Goal: Information Seeking & Learning: Learn about a topic

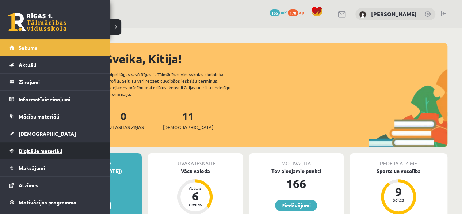
click at [33, 151] on span "Digitālie materiāli" at bounding box center [40, 150] width 43 height 7
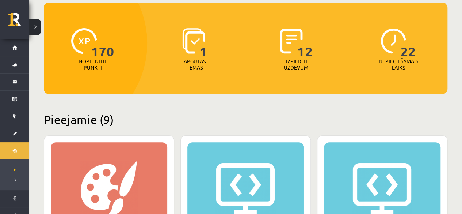
scroll to position [219, 0]
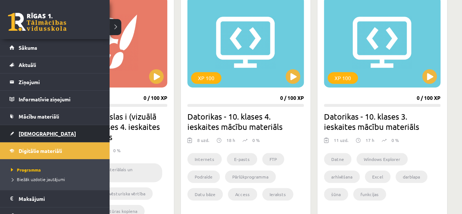
click at [27, 132] on span "[DEMOGRAPHIC_DATA]" at bounding box center [47, 133] width 57 height 7
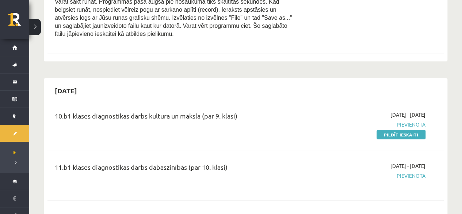
scroll to position [1169, 0]
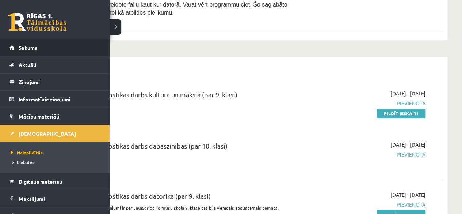
click at [26, 45] on span "Sākums" at bounding box center [28, 47] width 19 height 7
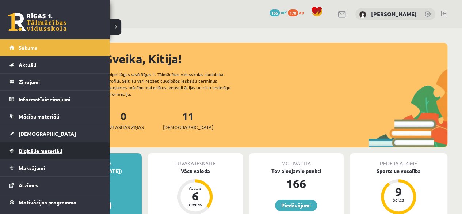
click at [49, 151] on span "Digitālie materiāli" at bounding box center [40, 150] width 43 height 7
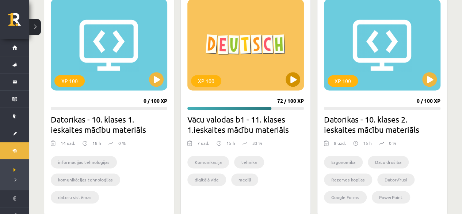
scroll to position [475, 0]
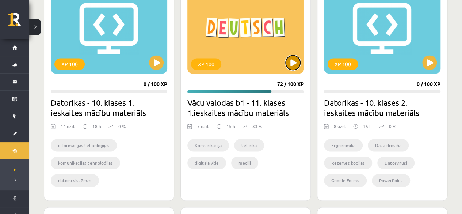
click at [293, 62] on button at bounding box center [293, 62] width 15 height 15
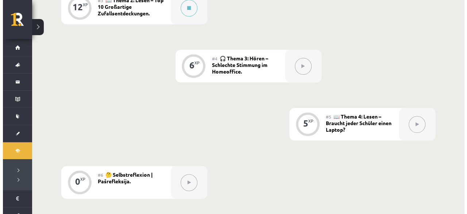
scroll to position [297, 0]
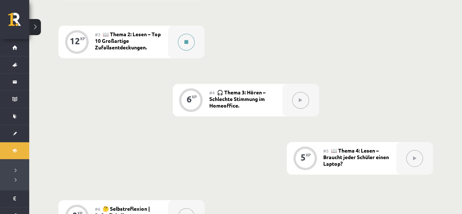
click at [185, 41] on icon at bounding box center [186, 42] width 4 height 4
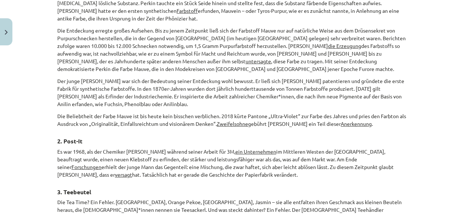
scroll to position [402, 0]
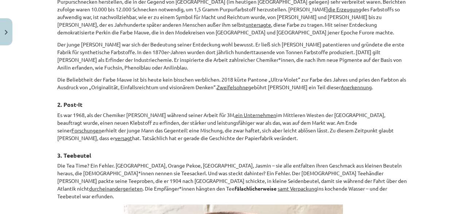
drag, startPoint x: 205, startPoint y: 77, endPoint x: 183, endPoint y: 94, distance: 28.2
click at [183, 95] on h3 "2. Post-It" at bounding box center [233, 102] width 353 height 14
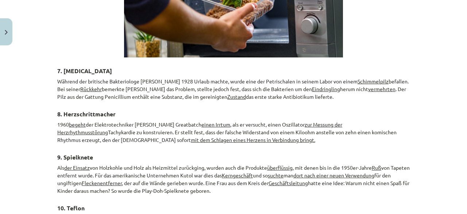
scroll to position [1159, 0]
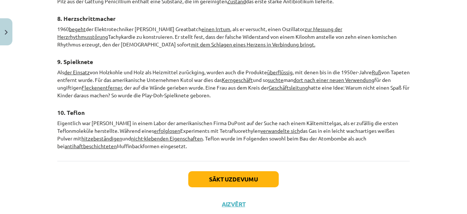
drag, startPoint x: 53, startPoint y: 107, endPoint x: 199, endPoint y: 130, distance: 148.1
copy div "📖 Lies den Text! Markiere die Aussagen – entweder richtig oder falsch ! Überset…"
click at [215, 171] on button "Sākt uzdevumu" at bounding box center [233, 179] width 91 height 16
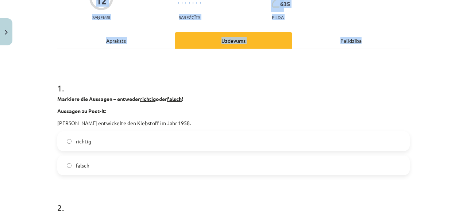
scroll to position [91, 0]
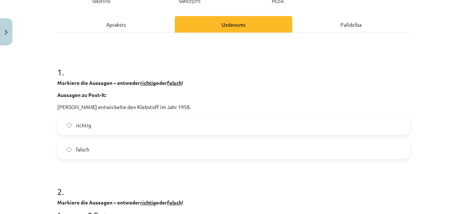
click at [105, 24] on div "Apraksts" at bounding box center [116, 24] width 118 height 16
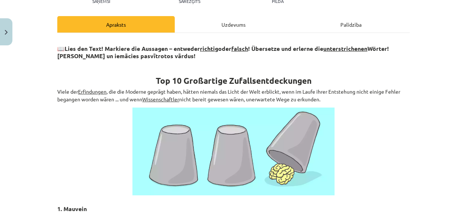
click at [205, 26] on div "Uzdevums" at bounding box center [234, 24] width 118 height 16
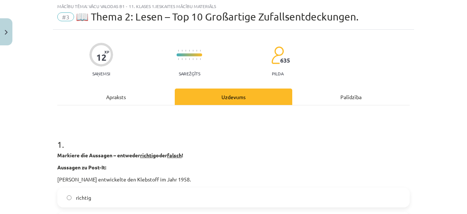
scroll to position [18, 0]
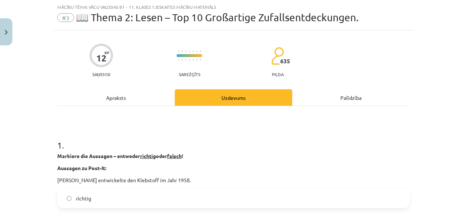
click at [128, 102] on div "Apraksts" at bounding box center [116, 97] width 118 height 16
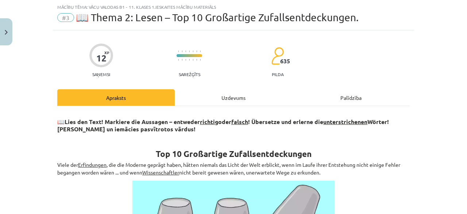
click at [178, 100] on div "Uzdevums" at bounding box center [234, 97] width 118 height 16
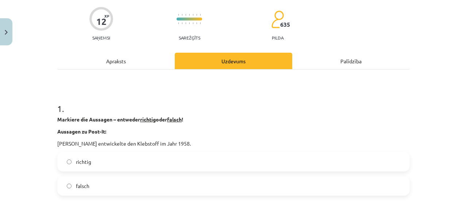
click at [103, 182] on label "falsch" at bounding box center [233, 185] width 351 height 18
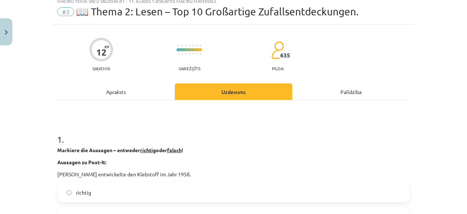
scroll to position [0, 0]
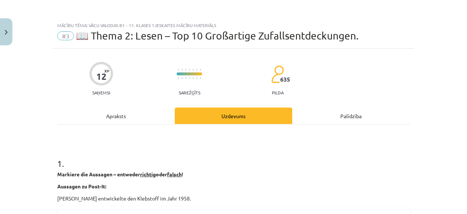
click at [136, 111] on div "Apraksts" at bounding box center [116, 115] width 118 height 16
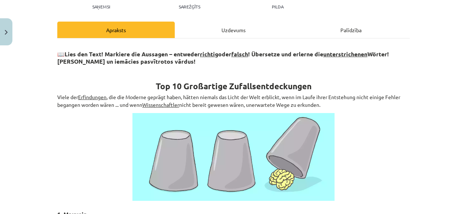
scroll to position [18, 0]
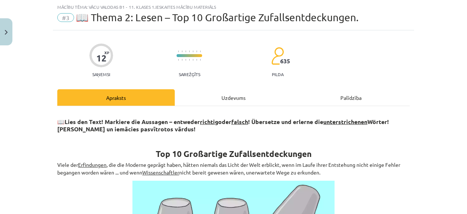
click at [207, 101] on div "Uzdevums" at bounding box center [234, 97] width 118 height 16
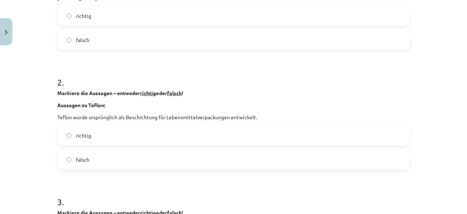
scroll to position [201, 0]
drag, startPoint x: 54, startPoint y: 116, endPoint x: 159, endPoint y: 98, distance: 106.6
click at [182, 98] on div "Markiere die Aussagen – entweder richtig oder falsch ! Aussagen zu Teflon: Tefl…" at bounding box center [233, 105] width 353 height 32
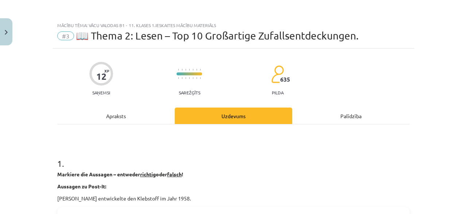
click at [108, 118] on div "Apraksts" at bounding box center [116, 115] width 118 height 16
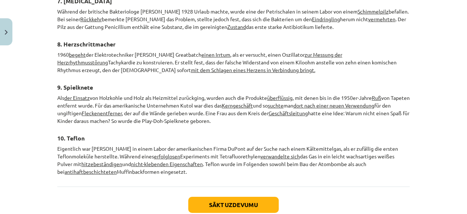
scroll to position [1159, 0]
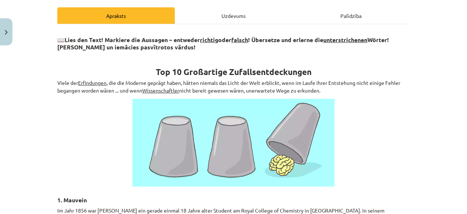
click at [185, 11] on div "Uzdevums" at bounding box center [234, 15] width 118 height 16
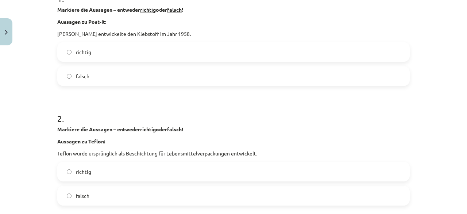
scroll to position [274, 0]
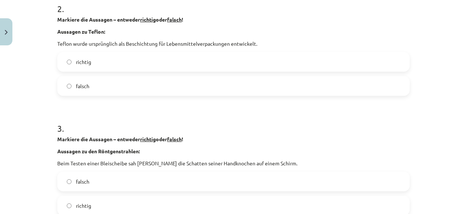
click at [80, 87] on span "falsch" at bounding box center [83, 86] width 14 height 8
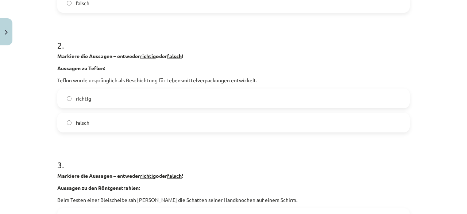
scroll to position [55, 0]
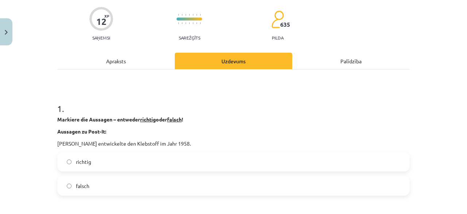
click at [117, 64] on div "Apraksts" at bounding box center [116, 61] width 118 height 16
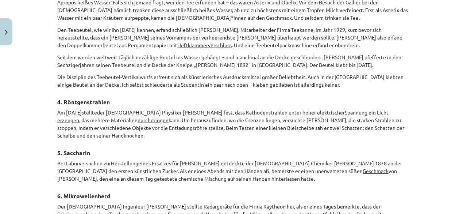
scroll to position [785, 0]
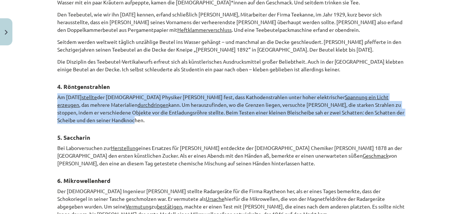
drag, startPoint x: 55, startPoint y: 78, endPoint x: 127, endPoint y: 100, distance: 75.8
click at [127, 100] on p "Am 8. November 1895 stellte der deutsche Physiker Wilhelm Conrad Röntgen fest, …" at bounding box center [233, 108] width 353 height 31
drag, startPoint x: 61, startPoint y: 69, endPoint x: 125, endPoint y: 105, distance: 72.8
copy div "Röntgenstrahlen Am 8. November 1895 stellte der deutsche Physiker Wilhelm Conra…"
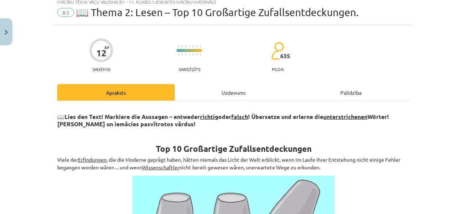
scroll to position [0, 0]
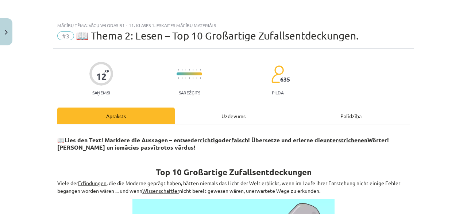
click at [233, 118] on div "Uzdevums" at bounding box center [234, 115] width 118 height 16
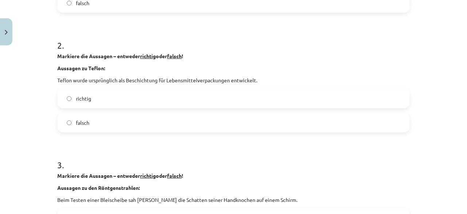
scroll to position [347, 0]
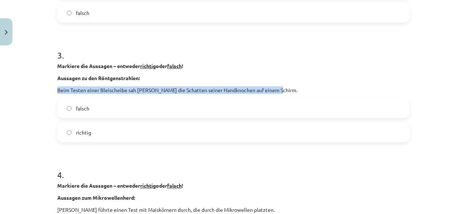
drag, startPoint x: 52, startPoint y: 89, endPoint x: 276, endPoint y: 93, distance: 224.3
copy p "Beim Testen einer Bleischeibe sah Röntgen die Schatten seiner Handknochen auf e…"
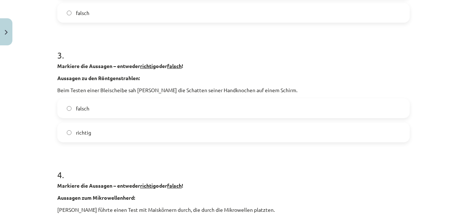
click at [100, 133] on label "richtig" at bounding box center [233, 132] width 351 height 18
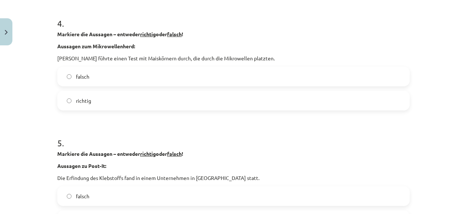
scroll to position [457, 0]
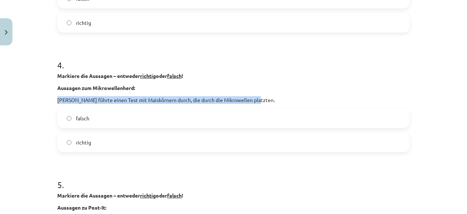
drag, startPoint x: 55, startPoint y: 96, endPoint x: 252, endPoint y: 101, distance: 197.3
click at [252, 101] on p "Spencer führte einen Test mit Maiskörnern durch, die durch die Mikrowellen plat…" at bounding box center [233, 100] width 353 height 8
copy p "Spencer führte einen Test mit Maiskörnern durch, die durch die Mikrowellen plat…"
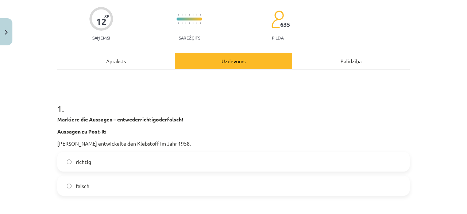
scroll to position [0, 0]
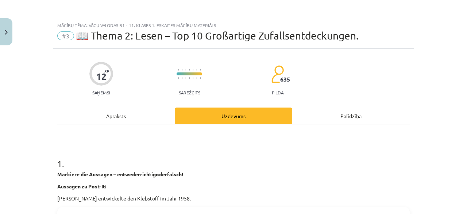
click at [113, 122] on div "Apraksts" at bounding box center [116, 115] width 118 height 16
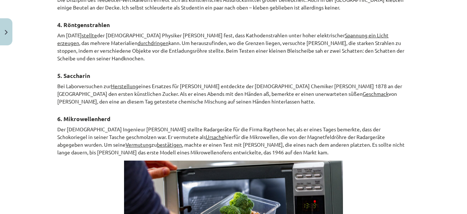
scroll to position [858, 0]
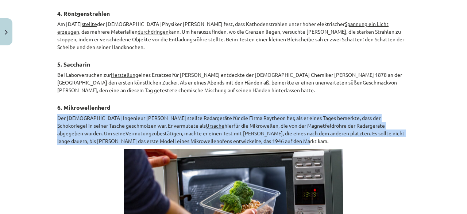
drag, startPoint x: 54, startPoint y: 100, endPoint x: 260, endPoint y: 123, distance: 207.3
copy p "Der amerikanische Ingenieur Percy Spencer stellte Radargeräte für die Firma Ray…"
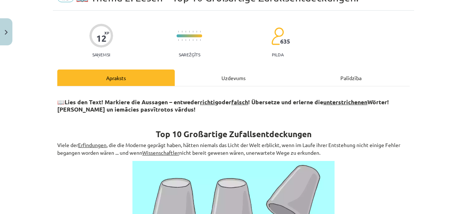
scroll to position [0, 0]
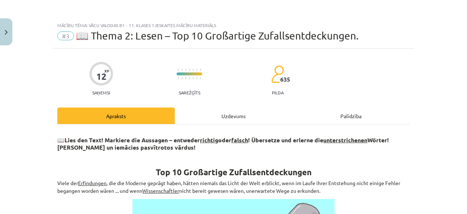
click at [209, 117] on div "Uzdevums" at bounding box center [234, 115] width 118 height 16
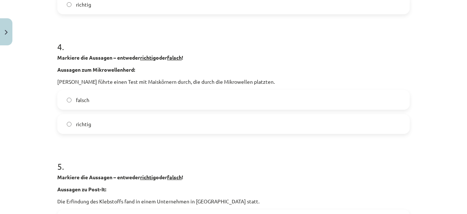
scroll to position [530, 0]
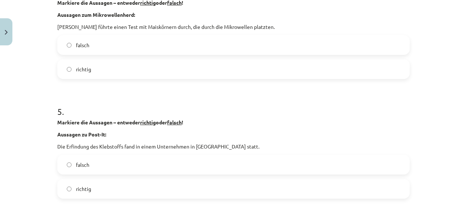
click at [80, 65] on span "richtig" at bounding box center [83, 69] width 15 height 8
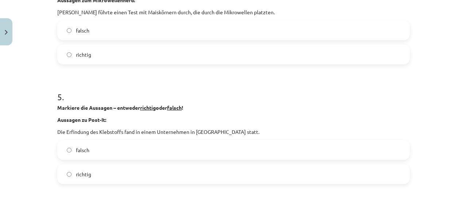
scroll to position [566, 0]
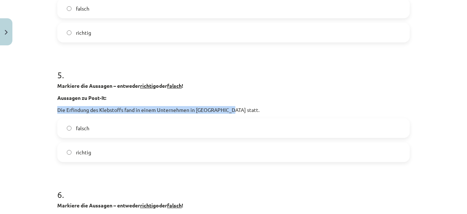
drag, startPoint x: 54, startPoint y: 109, endPoint x: 233, endPoint y: 111, distance: 178.6
copy p "Die Erfindung des Klebstoffs fand in einem Unternehmen in Europa statt."
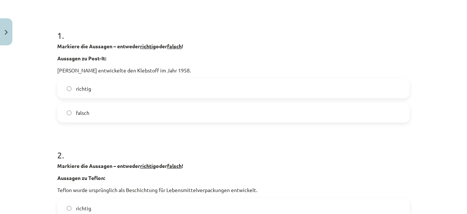
scroll to position [0, 0]
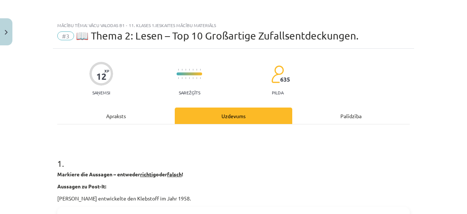
click at [124, 121] on div "Apraksts" at bounding box center [116, 115] width 118 height 16
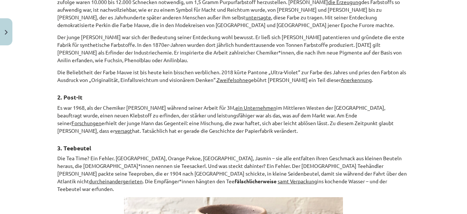
scroll to position [420, 0]
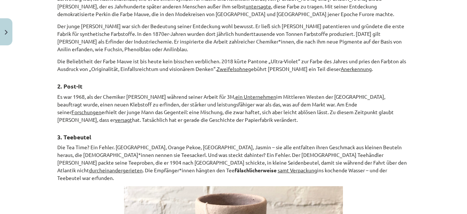
drag, startPoint x: 55, startPoint y: 87, endPoint x: 187, endPoint y: 118, distance: 136.3
copy div "Es war 1968, als der Chemiker Spencer Silver während seiner Arbeit für 3M, ein …"
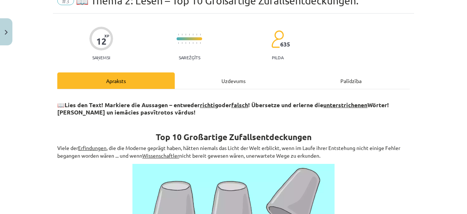
scroll to position [0, 0]
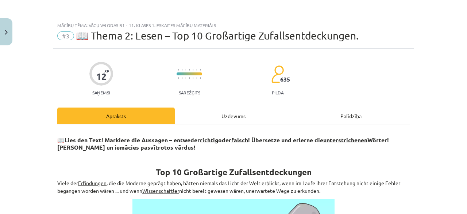
click at [228, 115] on div "Uzdevums" at bounding box center [234, 115] width 118 height 16
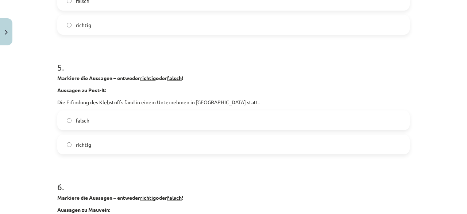
scroll to position [603, 0]
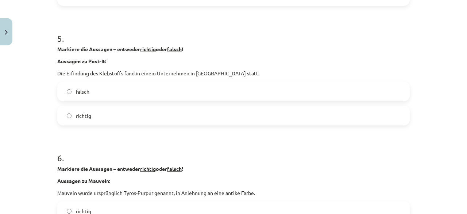
click at [76, 92] on span "falsch" at bounding box center [83, 92] width 14 height 8
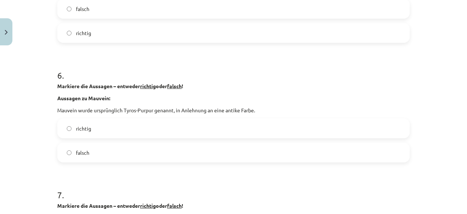
scroll to position [712, 0]
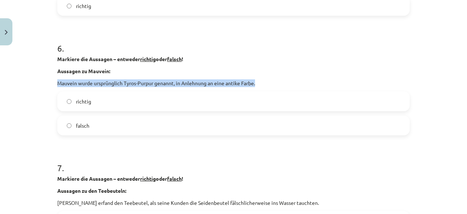
drag, startPoint x: 56, startPoint y: 83, endPoint x: 255, endPoint y: 83, distance: 198.7
click at [255, 83] on div "12 XP Saņemsi Sarežģīts 635 pilda Apraksts Uzdevums Palīdzība 1 . Markiere die …" at bounding box center [234, 127] width 362 height 1582
copy p "Mauvein wurde ursprünglich Tyros-Purpur genannt, in Anlehnung an eine antike Fa…"
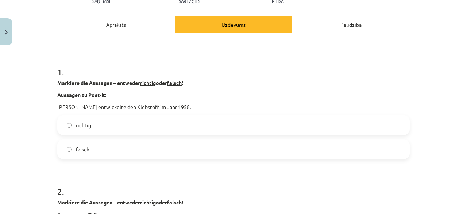
scroll to position [0, 0]
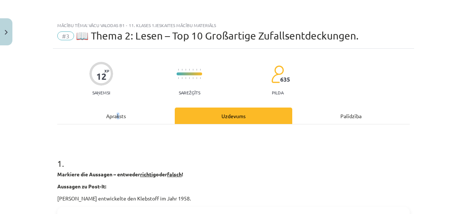
click at [116, 115] on div "Apraksts" at bounding box center [116, 115] width 118 height 16
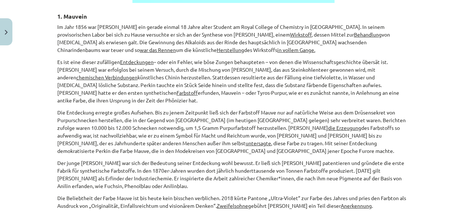
scroll to position [274, 0]
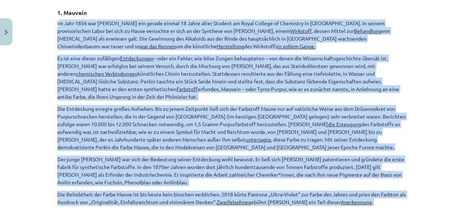
drag, startPoint x: 55, startPoint y: 35, endPoint x: 413, endPoint y: 210, distance: 398.7
click at [414, 211] on div "Mācību tēma: Vācu valodas b1 - 11. klases 1.ieskaites mācību materiāls #3 📖 The…" at bounding box center [233, 107] width 467 height 214
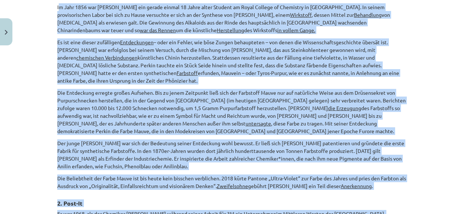
click at [401, 180] on p "Die Beliebtheit der Farbe Mauve ist bis heute kein bisschen verblichen. 2018 kü…" at bounding box center [233, 181] width 353 height 15
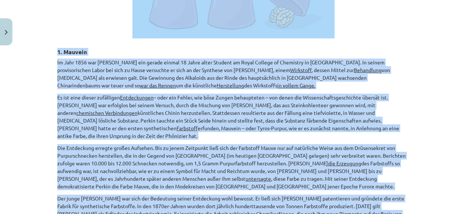
scroll to position [207, 0]
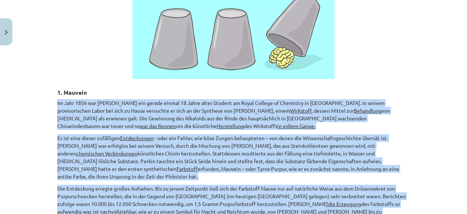
drag, startPoint x: 389, startPoint y: 175, endPoint x: 54, endPoint y: 101, distance: 343.1
copy div "Im Jahr 1856 war William Henry Perkin ein gerade einmal 18 Jahre alter Student …"
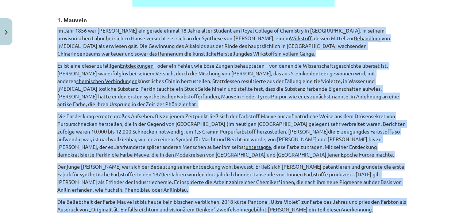
scroll to position [280, 0]
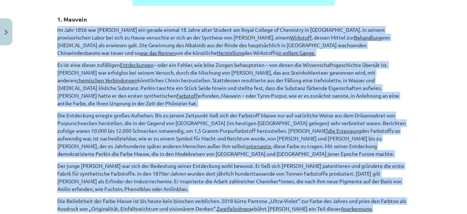
click at [40, 57] on div "Mācību tēma: Vācu valodas b1 - 11. klases 1.ieskaites mācību materiāls #3 📖 The…" at bounding box center [233, 107] width 467 height 214
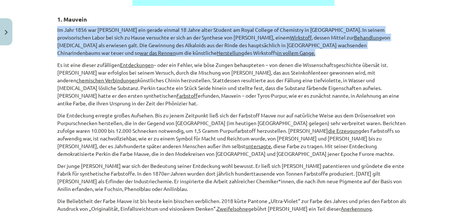
drag, startPoint x: 54, startPoint y: 27, endPoint x: 198, endPoint y: 53, distance: 145.9
copy p "Im Jahr 1856 war William Henry Perkin ein gerade einmal 18 Jahre alter Student …"
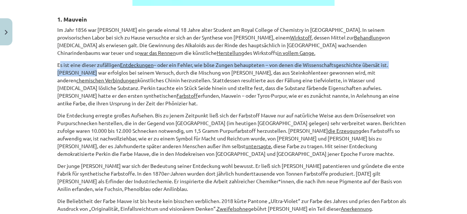
drag, startPoint x: 56, startPoint y: 63, endPoint x: 67, endPoint y: 67, distance: 11.7
click at [67, 67] on p "Es ist eine dieser zufälligen Entdeckungen – oder ein Fehler, wie böse Zungen b…" at bounding box center [233, 84] width 353 height 46
drag, startPoint x: 54, startPoint y: 61, endPoint x: 391, endPoint y: 93, distance: 338.6
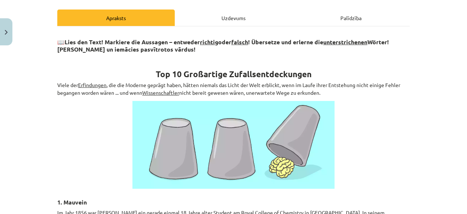
scroll to position [0, 0]
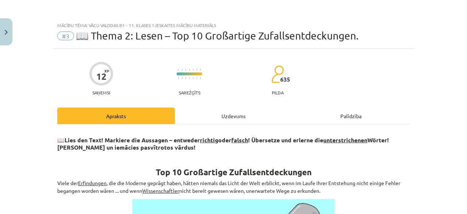
click at [186, 117] on div "Uzdevums" at bounding box center [234, 115] width 118 height 16
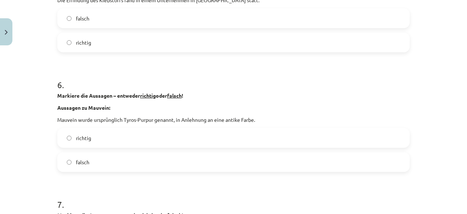
click at [89, 135] on label "richtig" at bounding box center [233, 138] width 351 height 18
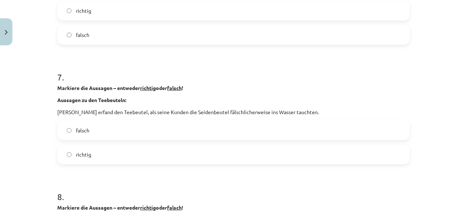
scroll to position [822, 0]
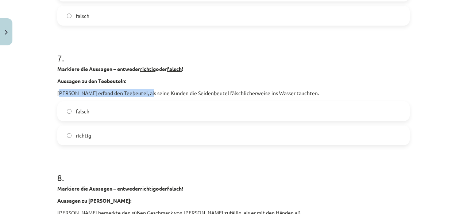
drag, startPoint x: 58, startPoint y: 95, endPoint x: 147, endPoint y: 95, distance: 88.4
click at [147, 96] on p "Thomas Sullivan erfand den Teebeutel, als seine Kunden die Seidenbeutel fälschl…" at bounding box center [233, 93] width 353 height 8
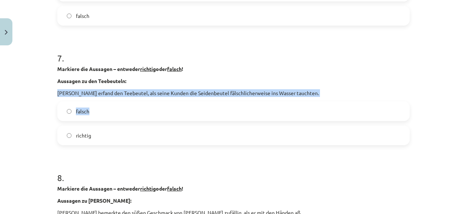
drag, startPoint x: 54, startPoint y: 90, endPoint x: 314, endPoint y: 97, distance: 260.1
click at [314, 97] on div "12 XP Saņemsi Sarežģīts 635 pilda Apraksts Uzdevums Palīdzība 1 . Markiere die …" at bounding box center [234, 18] width 362 height 1582
click at [321, 87] on div "Markiere die Aussagen – entweder richtig oder falsch ! Aussagen zu den Teebeute…" at bounding box center [233, 81] width 353 height 32
click at [312, 92] on p "Thomas Sullivan erfand den Teebeutel, als seine Kunden die Seidenbeutel fälschl…" at bounding box center [233, 93] width 353 height 8
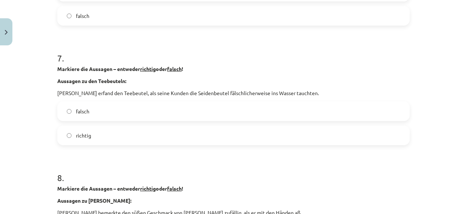
click at [313, 93] on p "Thomas Sullivan erfand den Teebeutel, als seine Kunden die Seidenbeutel fälschl…" at bounding box center [233, 93] width 353 height 8
drag, startPoint x: 314, startPoint y: 93, endPoint x: 53, endPoint y: 91, distance: 261.5
click at [53, 91] on div "12 XP Saņemsi Sarežģīts 635 pilda Apraksts Uzdevums Palīdzība 1 . Markiere die …" at bounding box center [234, 18] width 362 height 1582
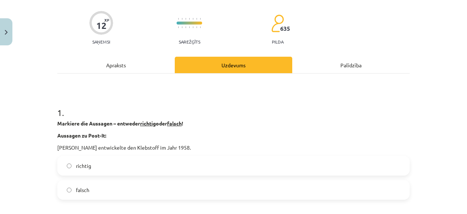
scroll to position [0, 0]
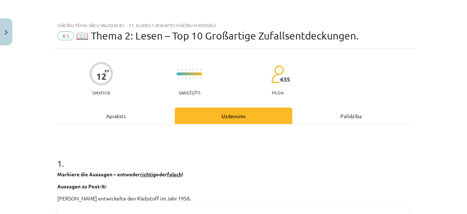
click at [122, 120] on div "Apraksts" at bounding box center [116, 115] width 118 height 16
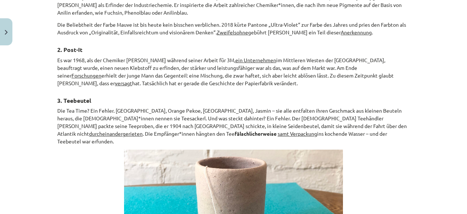
scroll to position [493, 0]
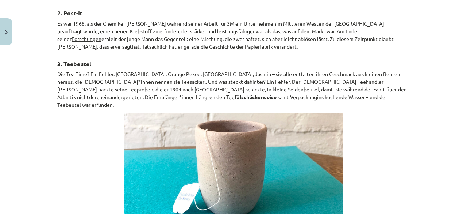
drag, startPoint x: 53, startPoint y: 63, endPoint x: 352, endPoint y: 89, distance: 299.9
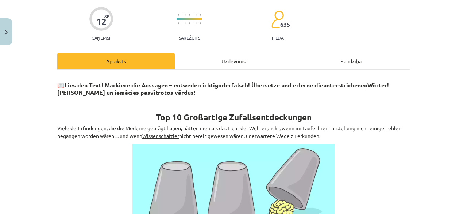
click at [188, 59] on div "Uzdevums" at bounding box center [234, 61] width 118 height 16
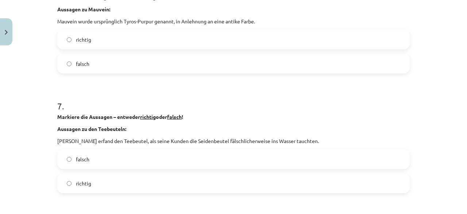
scroll to position [785, 0]
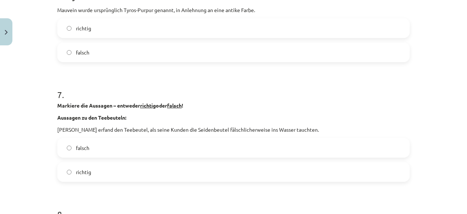
click at [128, 176] on label "richtig" at bounding box center [233, 172] width 351 height 18
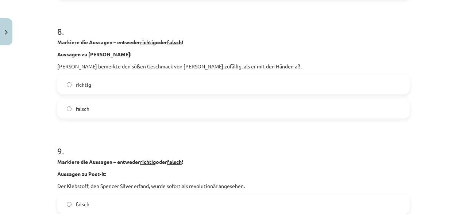
scroll to position [895, 0]
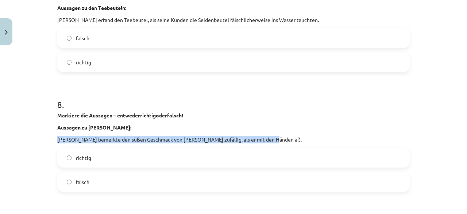
drag, startPoint x: 54, startPoint y: 139, endPoint x: 267, endPoint y: 141, distance: 213.3
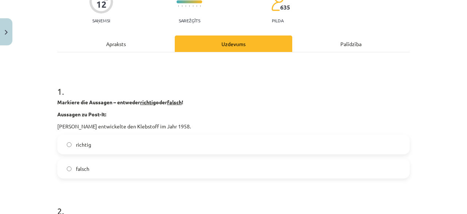
scroll to position [18, 0]
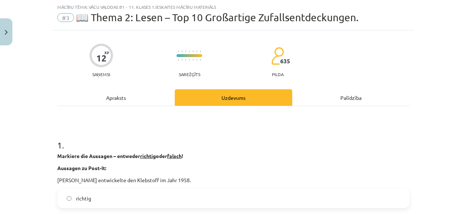
click at [117, 102] on div "Apraksts" at bounding box center [116, 97] width 118 height 16
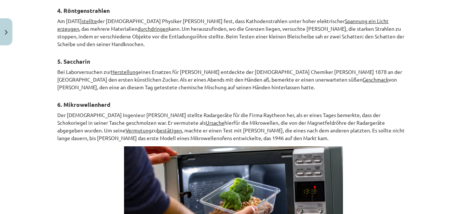
scroll to position [822, 0]
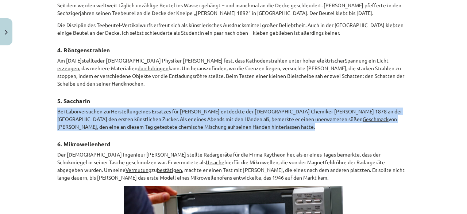
drag, startPoint x: 54, startPoint y: 93, endPoint x: 272, endPoint y: 108, distance: 218.5
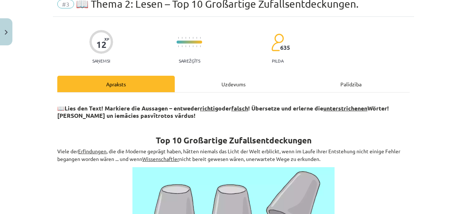
scroll to position [0, 0]
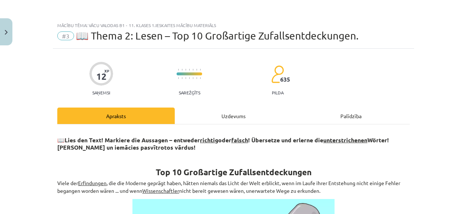
click at [217, 119] on div "Uzdevums" at bounding box center [234, 115] width 118 height 16
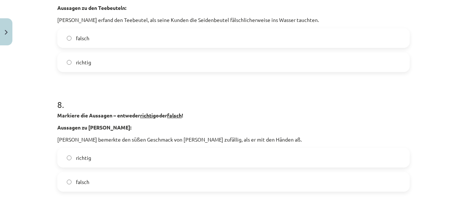
scroll to position [968, 0]
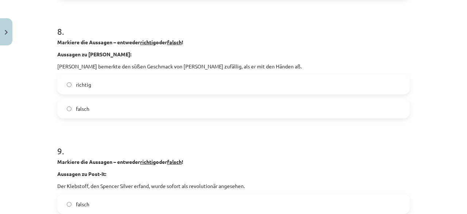
click at [159, 77] on label "richtig" at bounding box center [233, 84] width 351 height 18
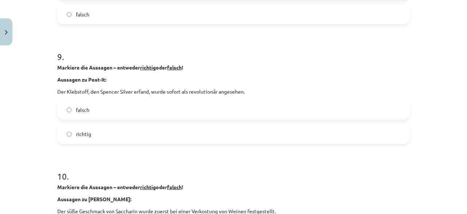
scroll to position [1077, 0]
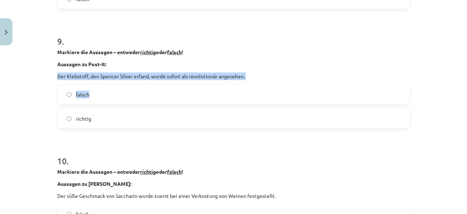
drag, startPoint x: 54, startPoint y: 77, endPoint x: 255, endPoint y: 80, distance: 201.3
click at [256, 74] on p "Der Klebstoff, den Spencer Silver erfand, wurde sofort als revolutionär angeseh…" at bounding box center [233, 76] width 353 height 8
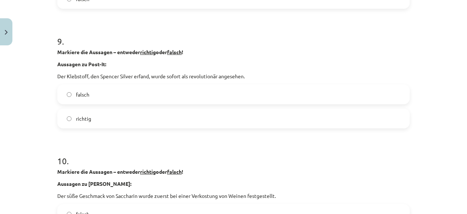
click at [181, 57] on div "Markiere die Aussagen – entweder richtig oder falsch ! Aussagen zu Post-It: Der…" at bounding box center [233, 64] width 353 height 32
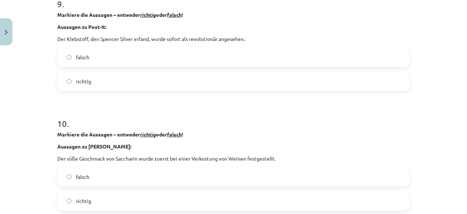
scroll to position [1187, 0]
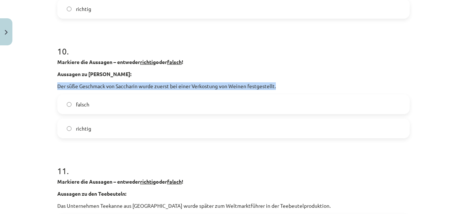
drag, startPoint x: 53, startPoint y: 85, endPoint x: 277, endPoint y: 84, distance: 223.9
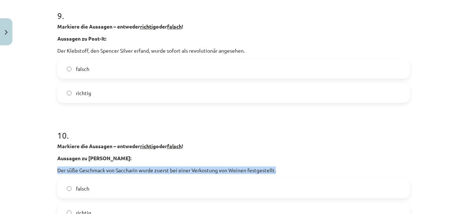
scroll to position [1077, 0]
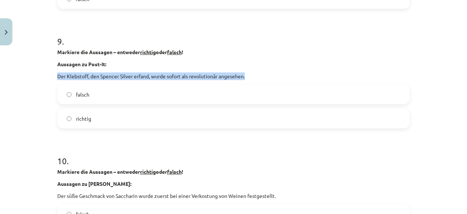
drag, startPoint x: 53, startPoint y: 73, endPoint x: 248, endPoint y: 77, distance: 195.4
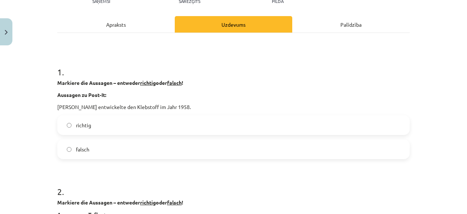
scroll to position [0, 0]
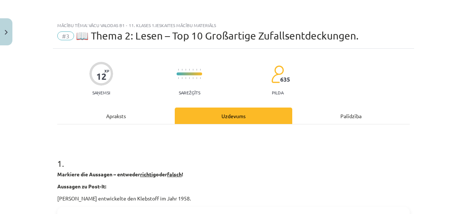
click at [101, 115] on div "Apraksts" at bounding box center [116, 115] width 118 height 16
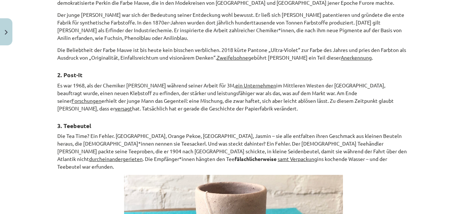
scroll to position [420, 0]
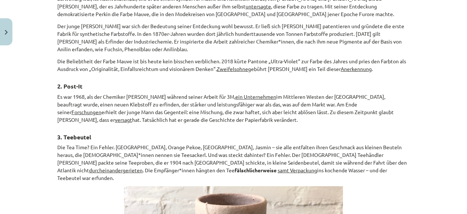
drag, startPoint x: 55, startPoint y: 86, endPoint x: 175, endPoint y: 113, distance: 123.5
click at [175, 113] on p "Es war 1968, als der Chemiker Spencer Silver während seiner Arbeit für 3M, ein …" at bounding box center [233, 108] width 353 height 31
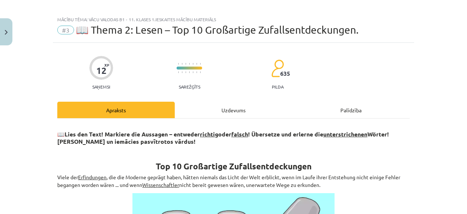
scroll to position [0, 0]
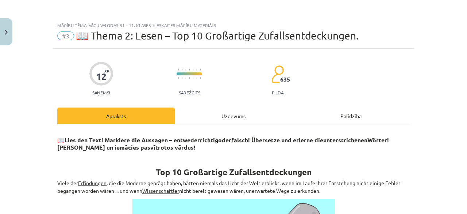
click at [204, 108] on div "Uzdevums" at bounding box center [234, 115] width 118 height 16
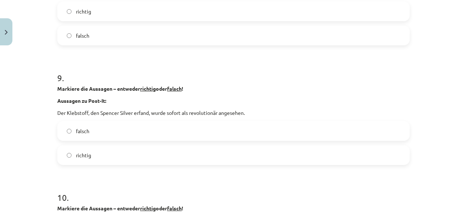
scroll to position [1114, 0]
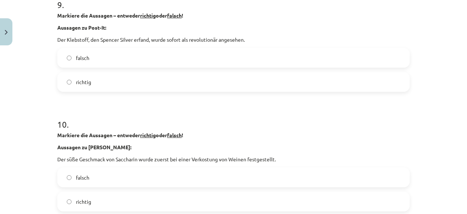
click at [182, 55] on label "falsch" at bounding box center [233, 58] width 351 height 18
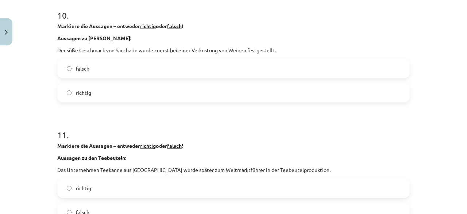
scroll to position [1223, 0]
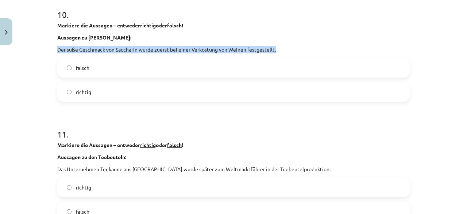
drag, startPoint x: 56, startPoint y: 47, endPoint x: 274, endPoint y: 50, distance: 218.1
click at [274, 50] on p "Der süße Geschmack von Saccharin wurde zuerst bei einer Verkostung von Weinen f…" at bounding box center [233, 50] width 353 height 8
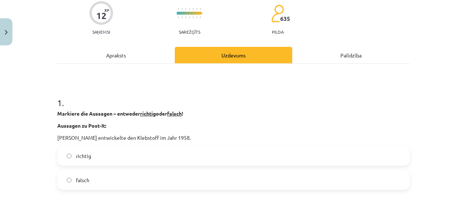
scroll to position [0, 0]
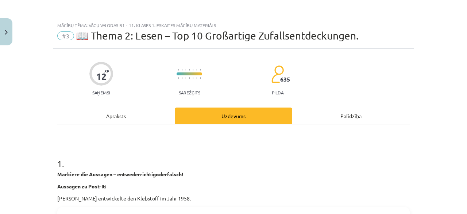
click at [123, 114] on div "Apraksts" at bounding box center [116, 115] width 118 height 16
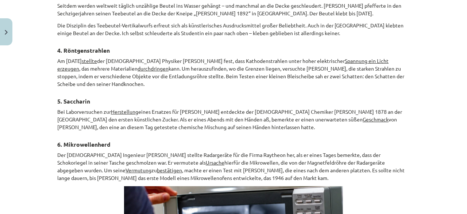
scroll to position [822, 0]
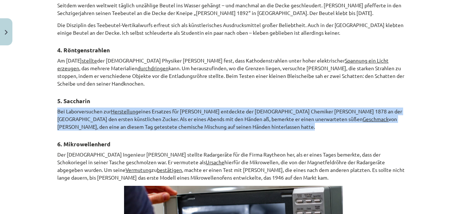
drag, startPoint x: 55, startPoint y: 92, endPoint x: 274, endPoint y: 111, distance: 219.9
click at [274, 111] on p "Bei Laborversuchen zur Herstellung eines Ersatzes für Kohlenteer entdeckte der …" at bounding box center [233, 118] width 353 height 23
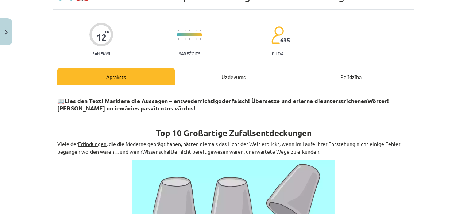
scroll to position [0, 0]
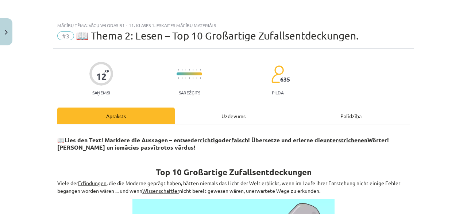
click at [221, 115] on div "Uzdevums" at bounding box center [234, 115] width 118 height 16
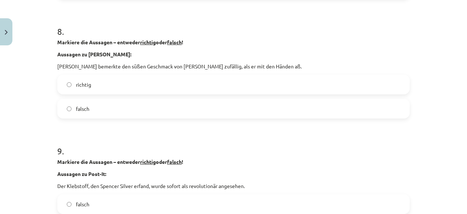
scroll to position [1150, 0]
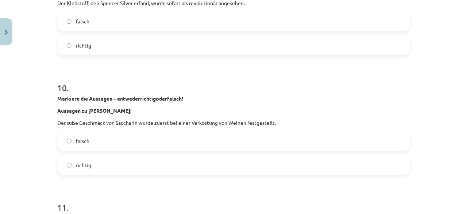
click at [117, 133] on label "falsch" at bounding box center [233, 140] width 351 height 18
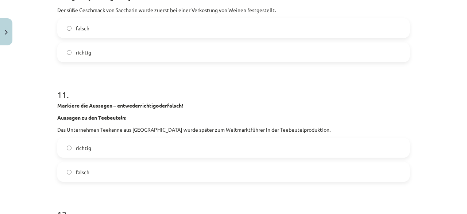
scroll to position [1333, 0]
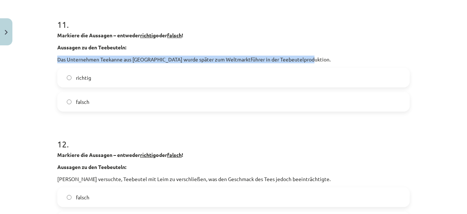
drag, startPoint x: 53, startPoint y: 59, endPoint x: 305, endPoint y: 58, distance: 251.3
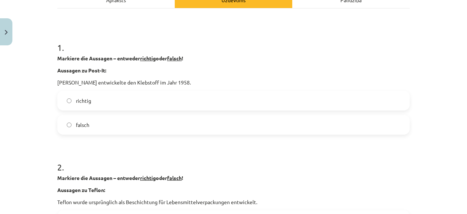
scroll to position [0, 0]
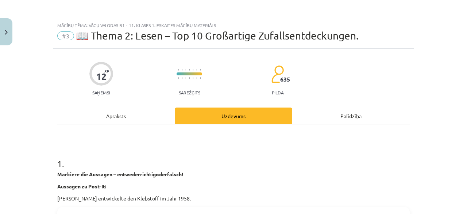
click at [74, 113] on div "Apraksts" at bounding box center [116, 115] width 118 height 16
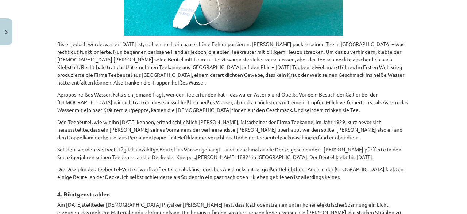
scroll to position [639, 0]
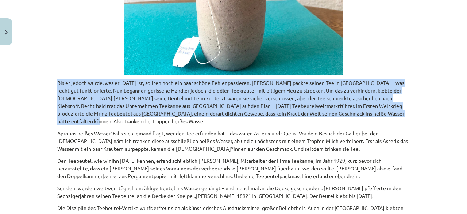
drag, startPoint x: 53, startPoint y: 64, endPoint x: 83, endPoint y: 106, distance: 50.9
click at [83, 106] on div "12 XP Saņemsi Sarežģīts 635 pilda Apraksts Uzdevums Palīdzība 📖 Lies den Text! …" at bounding box center [234, 72] width 362 height 1327
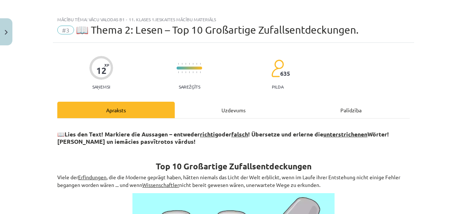
scroll to position [0, 0]
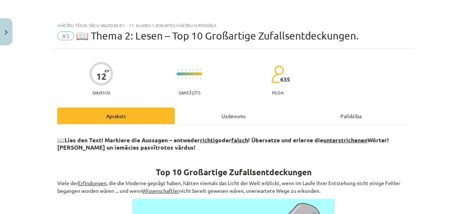
click at [194, 112] on div "Uzdevums" at bounding box center [234, 115] width 118 height 16
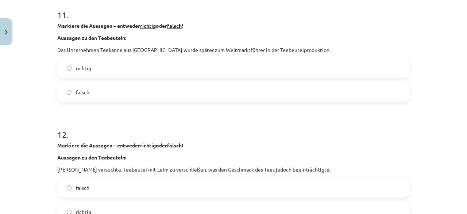
scroll to position [1296, 0]
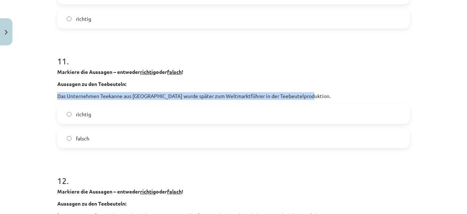
drag, startPoint x: 55, startPoint y: 96, endPoint x: 307, endPoint y: 96, distance: 252.0
click at [307, 96] on p "Das Unternehmen Teekanne aus Düsseldorf wurde später zum Weltmarktführer in der…" at bounding box center [233, 96] width 353 height 8
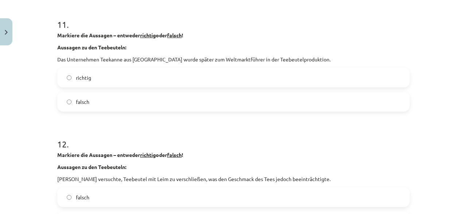
click at [115, 77] on label "richtig" at bounding box center [233, 77] width 351 height 18
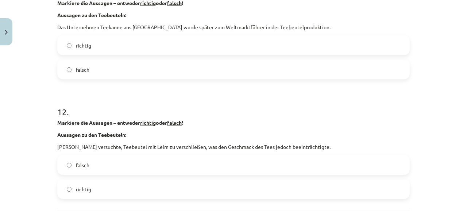
scroll to position [1406, 0]
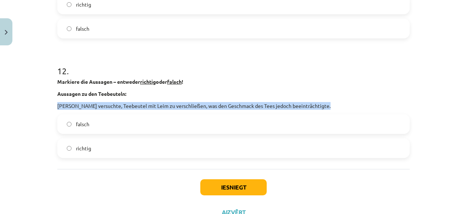
drag, startPoint x: 54, startPoint y: 102, endPoint x: 327, endPoint y: 104, distance: 273.2
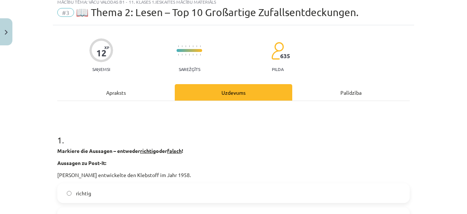
scroll to position [0, 0]
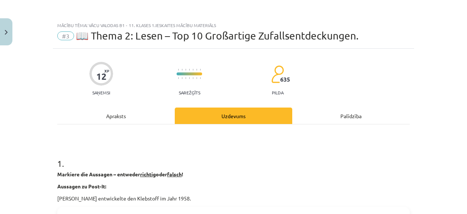
click at [114, 114] on div "Apraksts" at bounding box center [116, 115] width 118 height 16
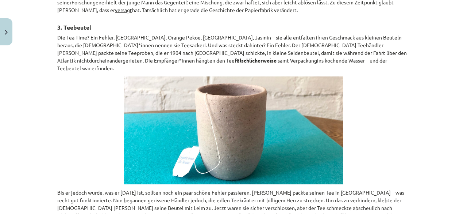
scroll to position [639, 0]
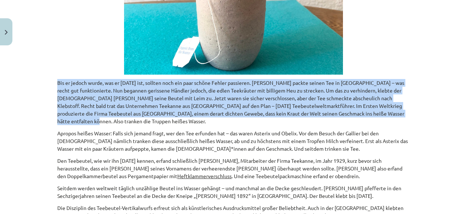
drag, startPoint x: 55, startPoint y: 61, endPoint x: 85, endPoint y: 107, distance: 54.7
click at [85, 107] on div "📖 Lies den Text! Markiere die Aussagen – entweder richtig oder falsch ! Überset…" at bounding box center [233, 81] width 353 height 1178
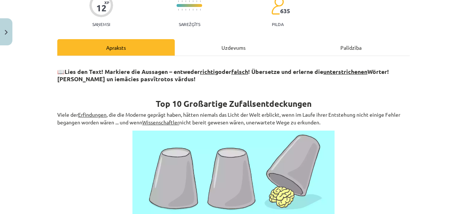
scroll to position [0, 0]
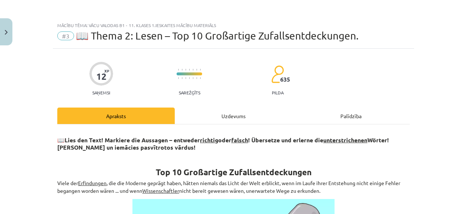
click at [184, 111] on div "Uzdevums" at bounding box center [234, 115] width 118 height 16
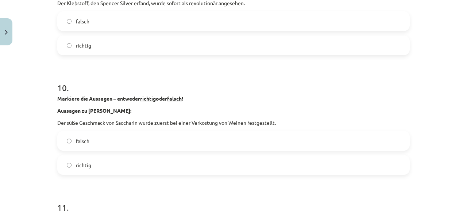
scroll to position [1435, 0]
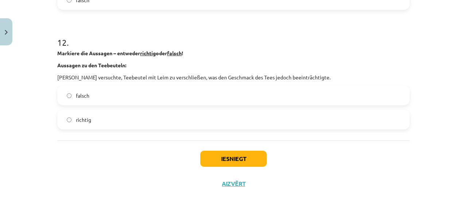
click at [121, 118] on label "richtig" at bounding box center [233, 119] width 351 height 18
click at [214, 157] on button "Iesniegt" at bounding box center [233, 158] width 66 height 16
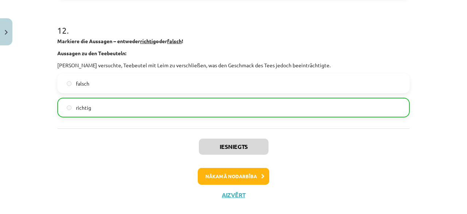
scroll to position [1457, 0]
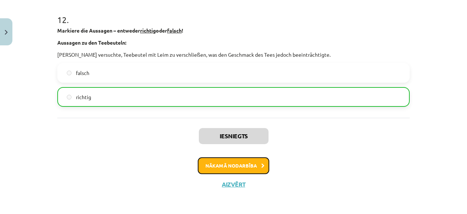
click at [244, 168] on button "Nākamā nodarbība" at bounding box center [234, 165] width 72 height 17
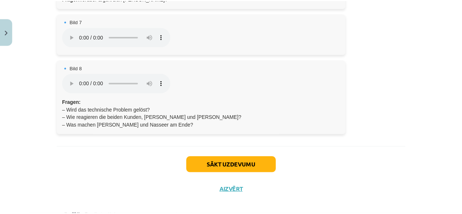
scroll to position [469, 0]
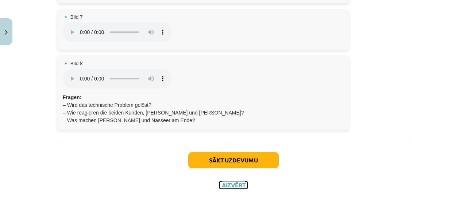
click at [231, 186] on button "Aizvērt" at bounding box center [234, 184] width 28 height 7
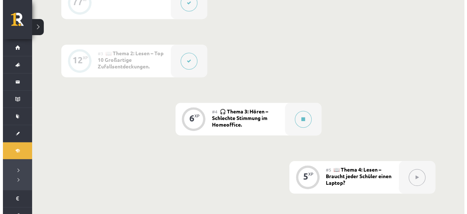
scroll to position [256, 0]
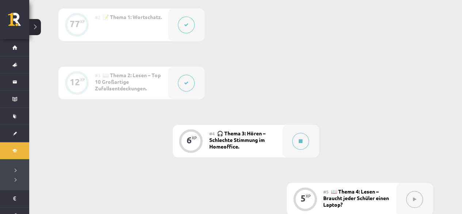
click at [229, 141] on span "🎧 Thema 3: Hören – Schlechte Stimmung im Homeoffice." at bounding box center [237, 140] width 56 height 20
click at [313, 146] on div at bounding box center [300, 141] width 37 height 33
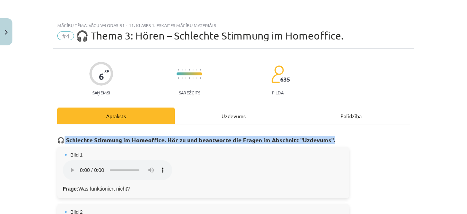
drag, startPoint x: 62, startPoint y: 138, endPoint x: 332, endPoint y: 141, distance: 269.9
click at [332, 141] on h3 "🎧 Schlechte Stimmung im Homeoffice. Hör zu und beantworte die Fragen im Abschni…" at bounding box center [233, 138] width 353 height 14
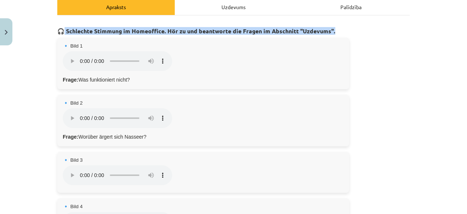
scroll to position [110, 0]
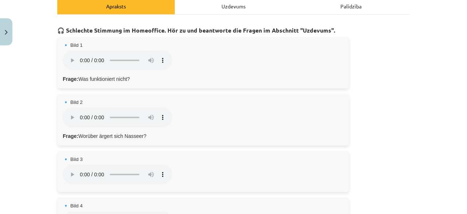
click at [36, 100] on div "Mācību tēma: Vācu valodas b1 - 11. klases 1.ieskaites mācību materiāls #4 🎧 The…" at bounding box center [233, 107] width 467 height 214
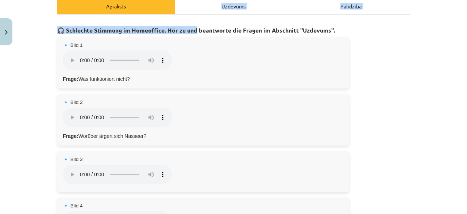
click at [193, 11] on div "Uzdevums" at bounding box center [234, 6] width 118 height 16
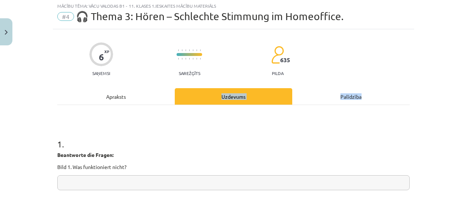
scroll to position [0, 0]
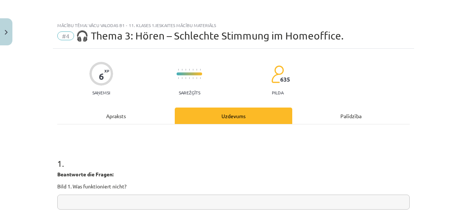
click at [106, 122] on div "Apraksts" at bounding box center [116, 115] width 118 height 16
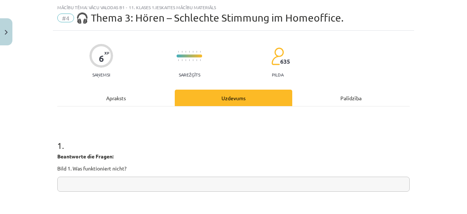
scroll to position [18, 0]
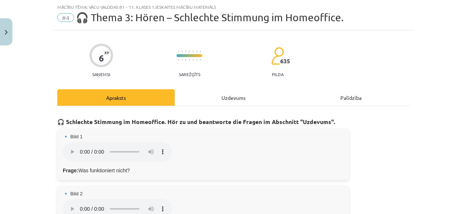
click at [211, 103] on div "Uzdevums" at bounding box center [234, 97] width 118 height 16
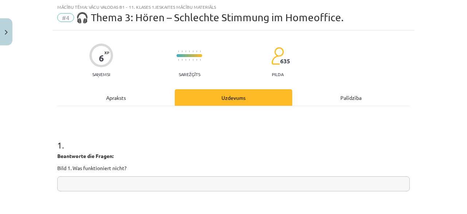
click at [106, 94] on div "Apraksts" at bounding box center [116, 97] width 118 height 16
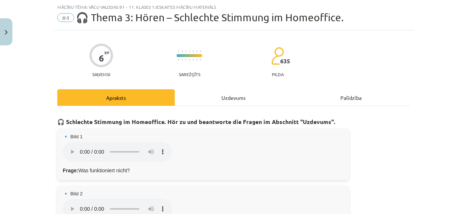
click at [212, 95] on div "Uzdevums" at bounding box center [234, 97] width 118 height 16
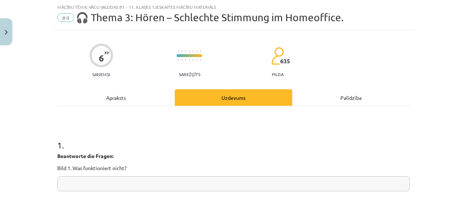
click at [108, 188] on input "text" at bounding box center [233, 183] width 353 height 15
type input "**********"
click at [108, 93] on div "Apraksts" at bounding box center [116, 97] width 118 height 16
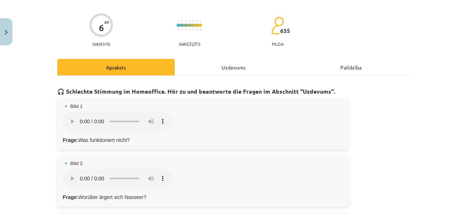
scroll to position [91, 0]
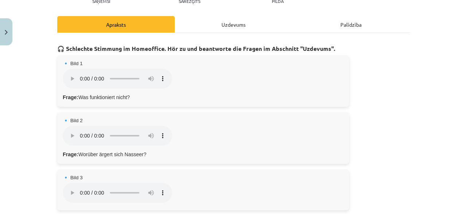
drag, startPoint x: 78, startPoint y: 155, endPoint x: 146, endPoint y: 162, distance: 68.6
click at [146, 162] on div "🔹 Bild 2 Dein Browser unterstützt das Audio-Element nicht. Frage: Worüber ärger…" at bounding box center [203, 137] width 292 height 51
drag, startPoint x: 193, startPoint y: 25, endPoint x: 177, endPoint y: 35, distance: 18.9
click at [193, 25] on div "Uzdevums" at bounding box center [234, 24] width 118 height 16
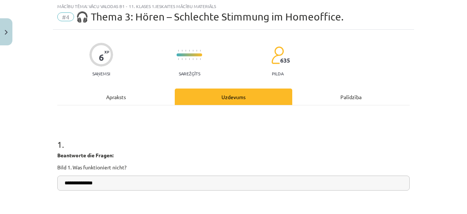
scroll to position [18, 0]
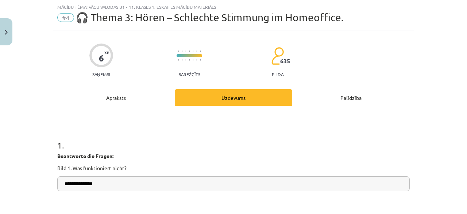
click at [147, 181] on input "**********" at bounding box center [233, 183] width 353 height 15
type input "*"
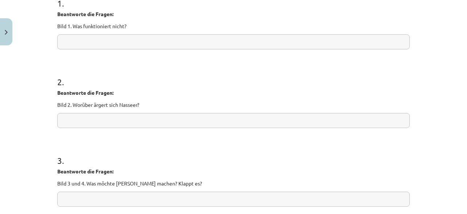
scroll to position [102, 0]
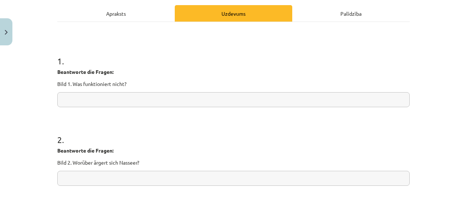
click at [99, 106] on input "text" at bounding box center [233, 99] width 353 height 15
type input "*"
click at [123, 174] on input "text" at bounding box center [233, 178] width 353 height 15
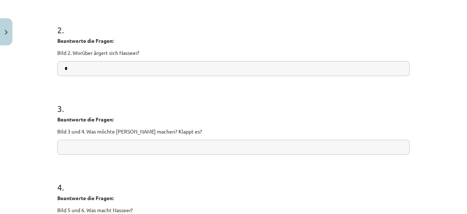
type input "*"
click at [115, 150] on input "text" at bounding box center [233, 147] width 353 height 15
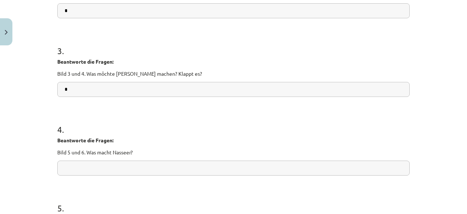
scroll to position [358, 0]
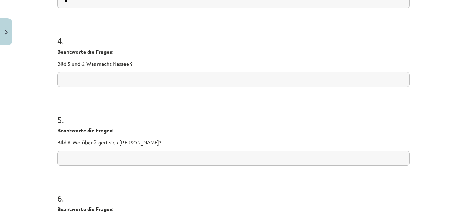
type input "*"
click at [119, 157] on input "text" at bounding box center [233, 157] width 353 height 15
type input "*"
click at [100, 77] on input "text" at bounding box center [233, 79] width 353 height 15
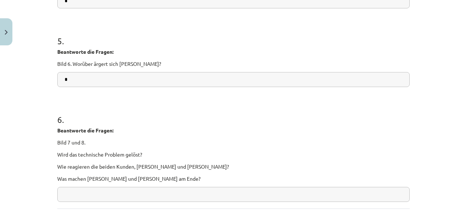
scroll to position [504, 0]
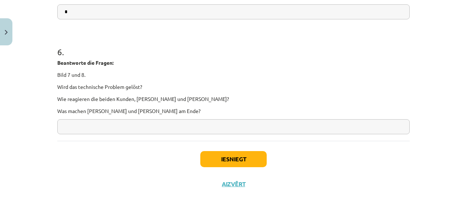
type input "*"
drag, startPoint x: 121, startPoint y: 132, endPoint x: 157, endPoint y: 140, distance: 37.0
click at [121, 132] on input "text" at bounding box center [233, 126] width 353 height 15
type input "*"
click at [243, 152] on button "Iesniegt" at bounding box center [233, 159] width 66 height 16
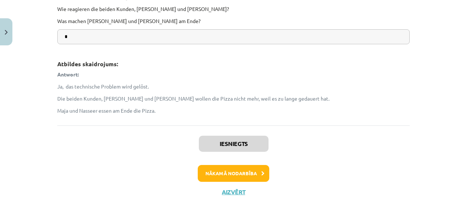
scroll to position [771, 0]
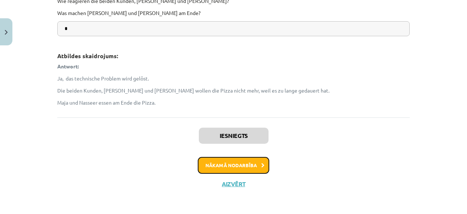
click at [237, 163] on button "Nākamā nodarbība" at bounding box center [234, 165] width 72 height 17
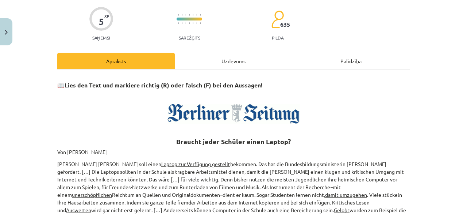
scroll to position [128, 0]
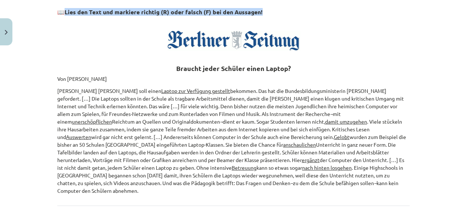
drag, startPoint x: 65, startPoint y: 12, endPoint x: 259, endPoint y: 10, distance: 193.6
click at [259, 10] on h3 "📖 Lies den Text und markiere richtig (R) oder falsch (F) bei den Aussagen!" at bounding box center [233, 10] width 353 height 14
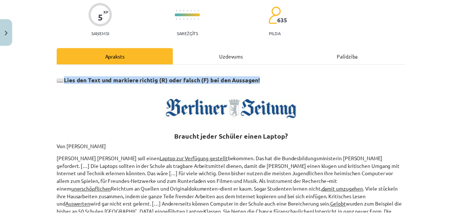
scroll to position [0, 0]
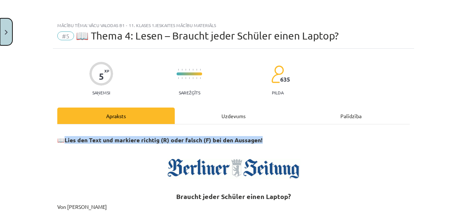
click at [5, 29] on button "Close" at bounding box center [6, 31] width 12 height 27
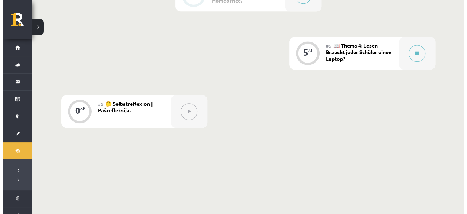
scroll to position [402, 0]
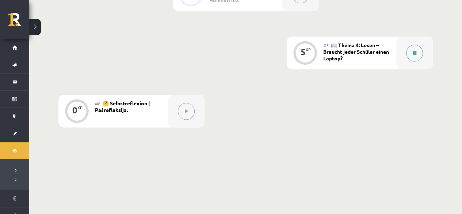
click at [416, 49] on button at bounding box center [414, 53] width 17 height 17
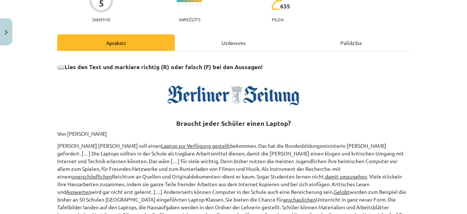
scroll to position [110, 0]
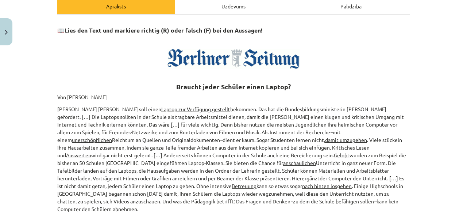
drag, startPoint x: 55, startPoint y: 95, endPoint x: 316, endPoint y: 201, distance: 282.1
click at [316, 201] on div "📖 Lies den Text und markiere richtig (R) oder falsch (F) bei den Aussagen! Brau…" at bounding box center [233, 116] width 353 height 191
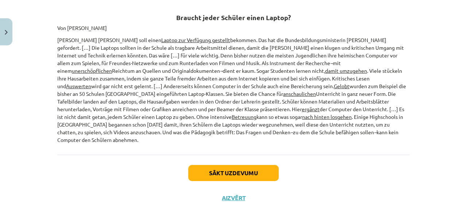
scroll to position [185, 0]
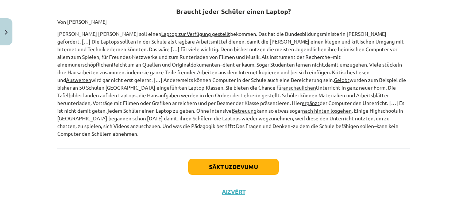
click at [100, 33] on p "Jeder Schüler soll einen Laptop zur Verfügung gestellt bekommen. Das hat die Bu…" at bounding box center [233, 83] width 353 height 107
click at [36, 29] on div "Mācību tēma: Vācu valodas b1 - 11. klases 1.ieskaites mācību materiāls #5 📖 The…" at bounding box center [233, 107] width 467 height 214
click at [49, 57] on div "Mācību tēma: Vācu valodas b1 - 11. klases 1.ieskaites mācību materiāls #5 📖 The…" at bounding box center [233, 107] width 467 height 214
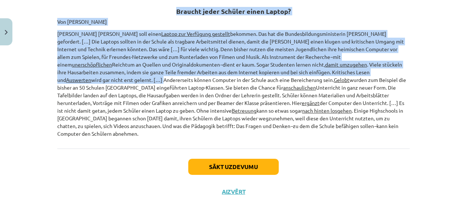
drag, startPoint x: 176, startPoint y: 8, endPoint x: 368, endPoint y: 75, distance: 203.6
click at [368, 75] on div "📖 Lies den Text und markiere richtig (R) oder falsch (F) bei den Aussagen! Brau…" at bounding box center [233, 41] width 353 height 191
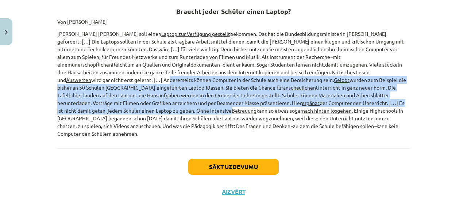
drag, startPoint x: 372, startPoint y: 73, endPoint x: 390, endPoint y: 104, distance: 35.8
click at [390, 104] on p "Jeder Schüler soll einen Laptop zur Verfügung gestellt bekommen. Das hat die Bu…" at bounding box center [233, 83] width 353 height 107
click at [345, 100] on p "Jeder Schüler soll einen Laptop zur Verfügung gestellt bekommen. Das hat die Bu…" at bounding box center [233, 83] width 353 height 107
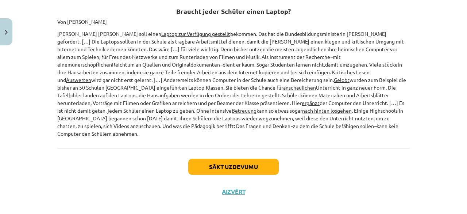
click at [350, 112] on p "Jeder Schüler soll einen Laptop zur Verfügung gestellt bekommen. Das hat die Bu…" at bounding box center [233, 83] width 353 height 107
drag, startPoint x: 370, startPoint y: 71, endPoint x: 392, endPoint y: 129, distance: 61.7
click at [392, 129] on p "Jeder Schüler soll einen Laptop zur Verfügung gestellt bekommen. Das hat die Bu…" at bounding box center [233, 83] width 353 height 107
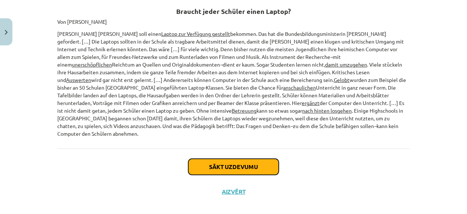
click at [249, 159] on button "Sākt uzdevumu" at bounding box center [233, 167] width 91 height 16
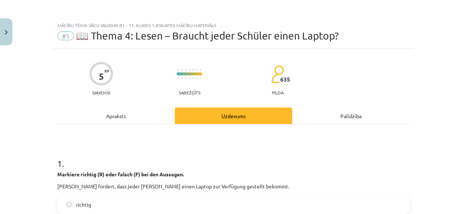
scroll to position [110, 0]
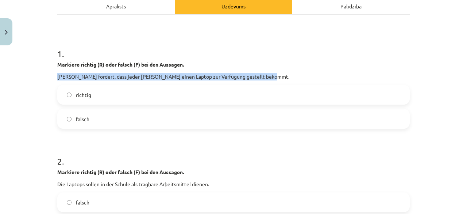
drag, startPoint x: 54, startPoint y: 73, endPoint x: 268, endPoint y: 77, distance: 214.0
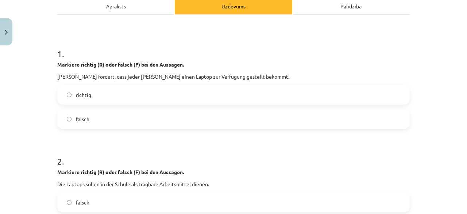
click at [122, 89] on label "richtig" at bounding box center [233, 94] width 351 height 18
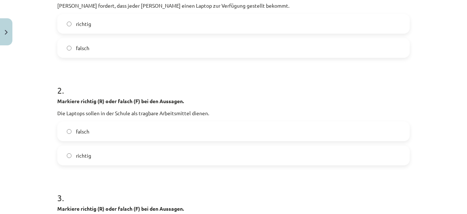
scroll to position [183, 0]
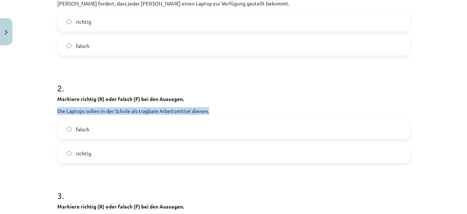
drag, startPoint x: 55, startPoint y: 107, endPoint x: 214, endPoint y: 109, distance: 159.2
click at [214, 109] on p "Die Laptops sollen in der Schule als tragbare Arbeitsmittel dienen." at bounding box center [233, 111] width 353 height 8
click at [104, 156] on label "richtig" at bounding box center [233, 153] width 351 height 18
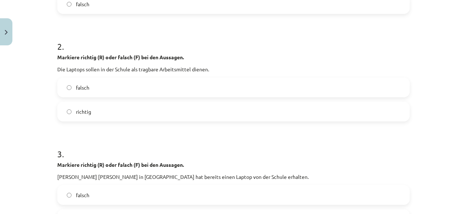
scroll to position [292, 0]
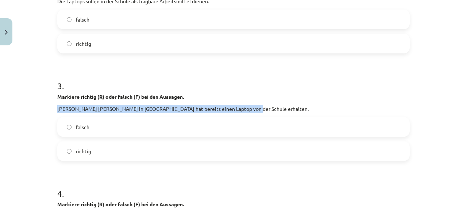
drag, startPoint x: 55, startPoint y: 110, endPoint x: 246, endPoint y: 109, distance: 191.4
click at [246, 109] on div "5 XP Saņemsi Sarežģīts 635 pilda Apraksts Uzdevums Palīdzība 1 . Markiere richt…" at bounding box center [234, 98] width 362 height 685
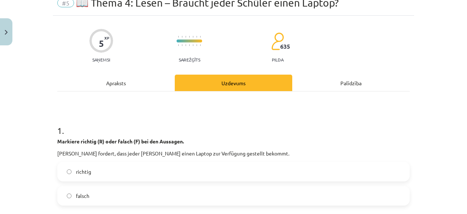
scroll to position [0, 0]
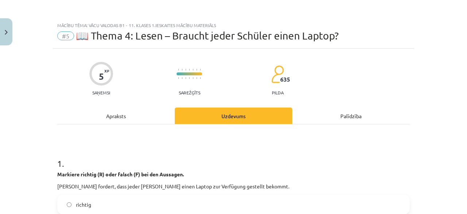
click at [116, 120] on div "Apraksts" at bounding box center [116, 115] width 118 height 16
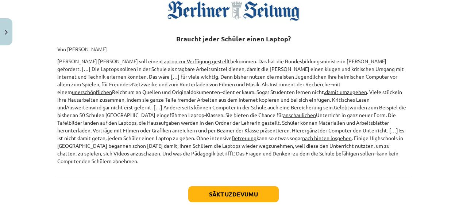
scroll to position [164, 0]
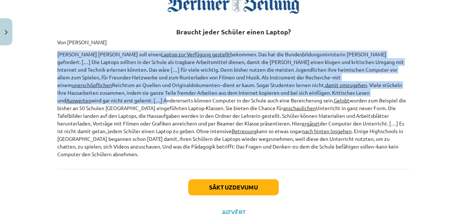
drag, startPoint x: 55, startPoint y: 52, endPoint x: 371, endPoint y: 91, distance: 318.2
click at [371, 91] on p "Jeder Schüler soll einen Laptop zur Verfügung gestellt bekommen. Das hat die Bu…" at bounding box center [233, 103] width 353 height 107
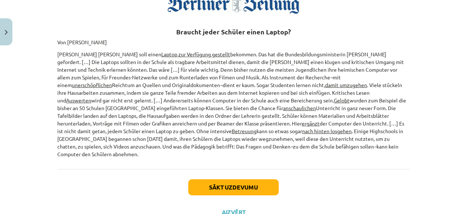
click at [377, 106] on p "Jeder Schüler soll einen Laptop zur Verfügung gestellt bekommen. Das hat die Bu…" at bounding box center [233, 103] width 353 height 107
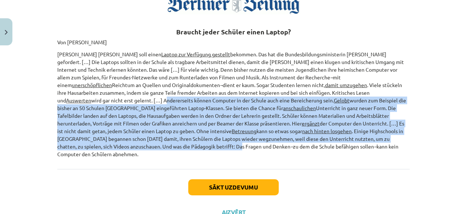
drag, startPoint x: 371, startPoint y: 91, endPoint x: 400, endPoint y: 141, distance: 57.8
click at [400, 141] on p "Jeder Schüler soll einen Laptop zur Verfügung gestellt bekommen. Das hat die Bu…" at bounding box center [233, 103] width 353 height 107
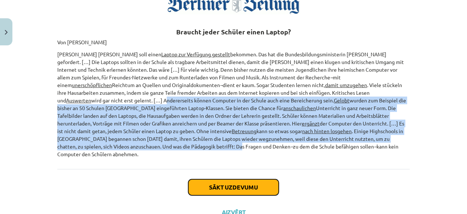
click at [244, 179] on button "Sākt uzdevumu" at bounding box center [233, 187] width 91 height 16
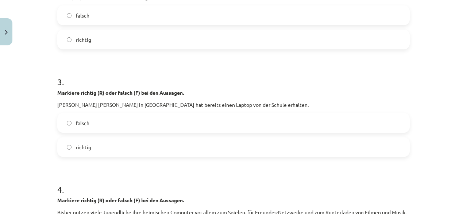
scroll to position [347, 0]
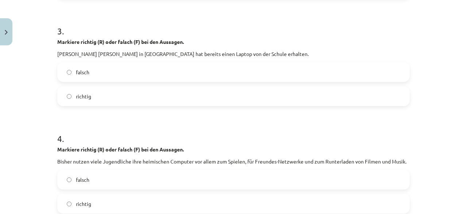
click at [107, 72] on label "falsch" at bounding box center [233, 72] width 351 height 18
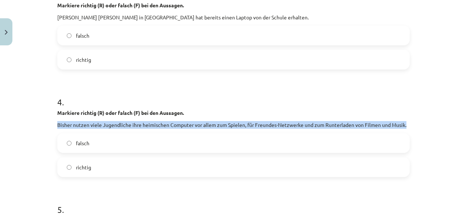
drag, startPoint x: 55, startPoint y: 123, endPoint x: 405, endPoint y: 124, distance: 349.5
click at [405, 124] on p "Bisher nutzen viele Jugendliche ihre heimischen Computer vor allem zum Spielen,…" at bounding box center [233, 125] width 353 height 8
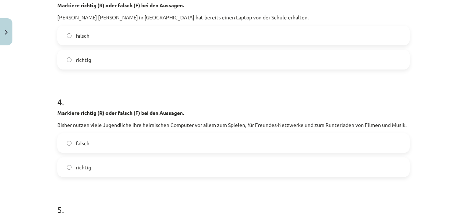
click at [131, 163] on label "richtig" at bounding box center [233, 167] width 351 height 18
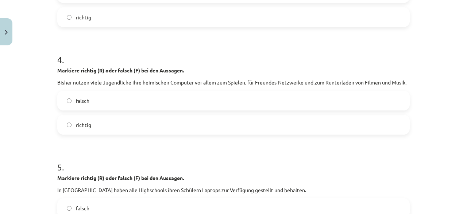
scroll to position [538, 0]
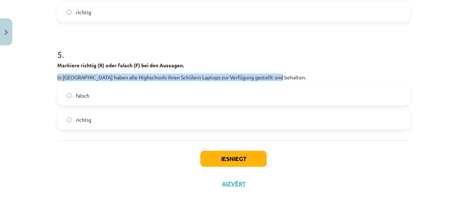
drag, startPoint x: 52, startPoint y: 76, endPoint x: 280, endPoint y: 74, distance: 228.6
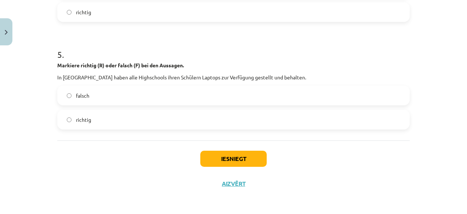
click at [105, 99] on label "falsch" at bounding box center [233, 95] width 351 height 18
click at [232, 155] on button "Iesniegt" at bounding box center [233, 158] width 66 height 16
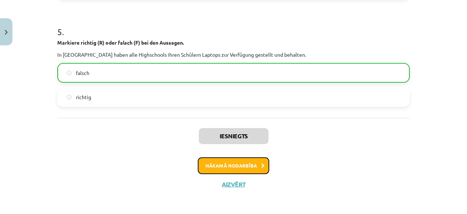
click at [249, 162] on button "Nākamā nodarbība" at bounding box center [234, 165] width 72 height 17
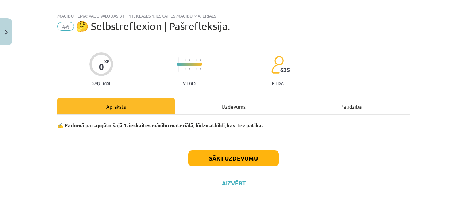
scroll to position [9, 0]
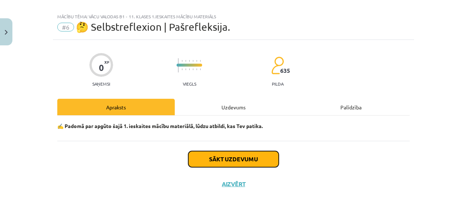
click at [258, 163] on button "Sākt uzdevumu" at bounding box center [233, 159] width 91 height 16
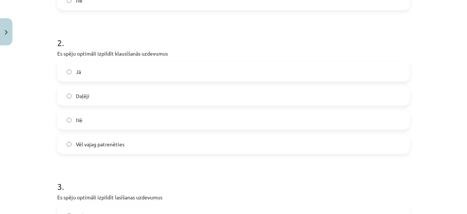
scroll to position [264, 0]
click at [142, 124] on label "Nē" at bounding box center [233, 119] width 351 height 18
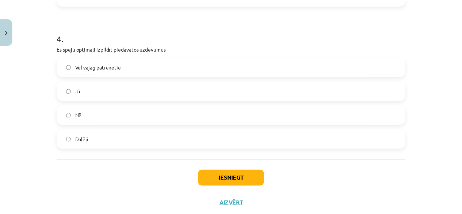
scroll to position [576, 0]
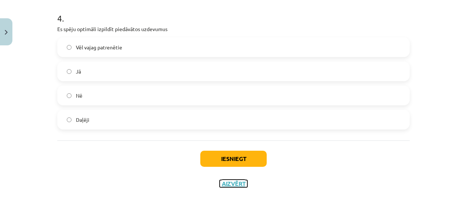
click at [237, 184] on button "Aizvērt" at bounding box center [234, 183] width 28 height 7
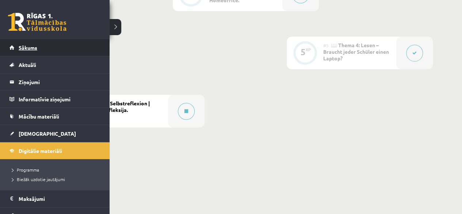
click at [23, 48] on span "Sākums" at bounding box center [28, 47] width 19 height 7
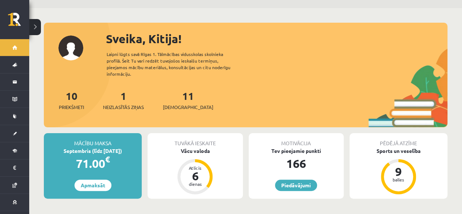
scroll to position [37, 0]
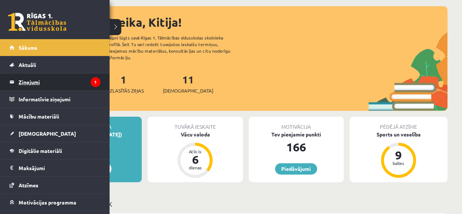
click at [66, 82] on legend "Ziņojumi 1" at bounding box center [60, 81] width 82 height 17
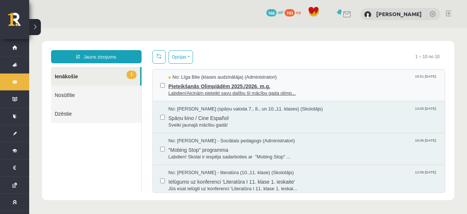
click at [222, 93] on span "Labdien!Aicinām pieteikt savu dalību šī mācību gada olimp..." at bounding box center [304, 93] width 270 height 7
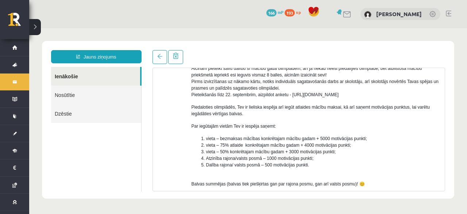
scroll to position [36, 0]
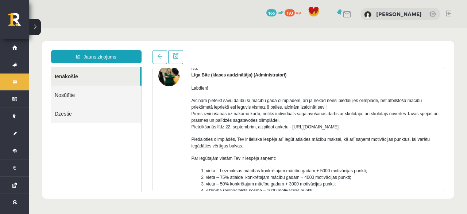
drag, startPoint x: 291, startPoint y: 126, endPoint x: 369, endPoint y: 124, distance: 78.2
click at [369, 124] on p "Aicinām pieteikt savu dalību šī mācību gada olimpiādēm, arī ja nekad neesi pied…" at bounding box center [316, 113] width 248 height 33
copy p "https://forms.gle/uvbsV5jHMTRw2rFV9"
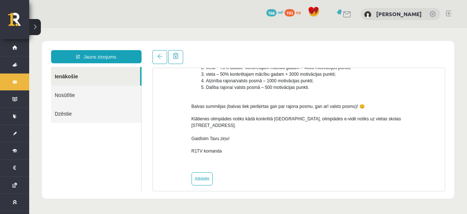
scroll to position [0, 0]
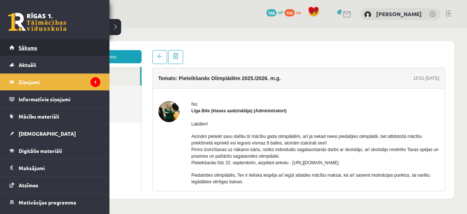
click at [15, 45] on link "Sākums" at bounding box center [54, 47] width 91 height 17
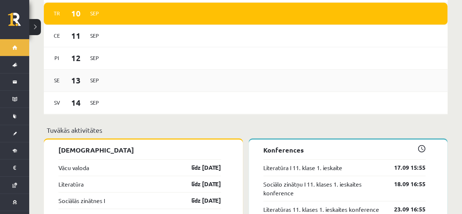
scroll to position [475, 0]
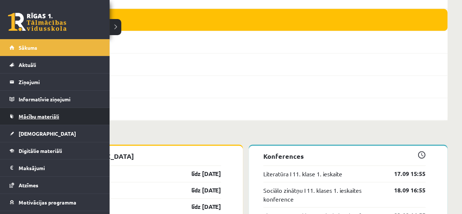
click at [30, 113] on span "Mācību materiāli" at bounding box center [39, 116] width 41 height 7
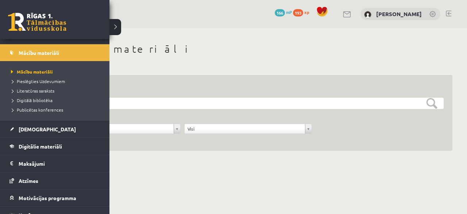
scroll to position [73, 0]
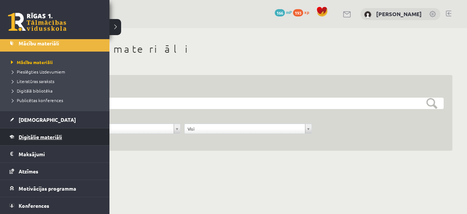
click at [31, 141] on link "Digitālie materiāli" at bounding box center [54, 136] width 91 height 17
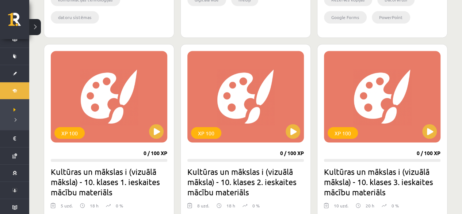
scroll to position [657, 0]
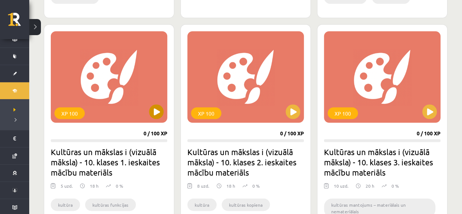
click at [156, 119] on div "XP 100" at bounding box center [109, 76] width 117 height 91
